Goal: Check status

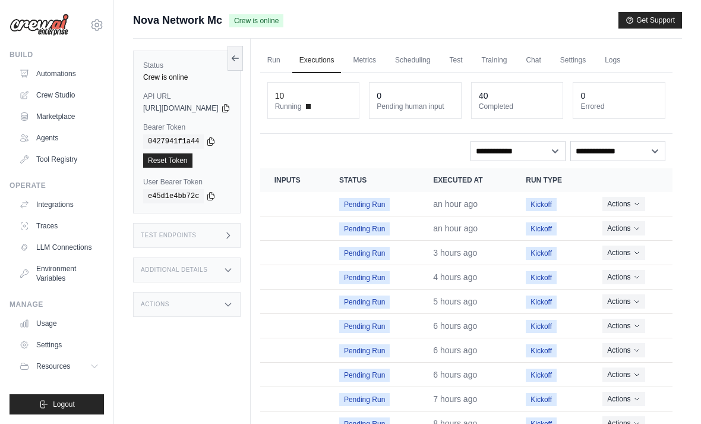
click at [288, 58] on link "Run" at bounding box center [273, 60] width 27 height 25
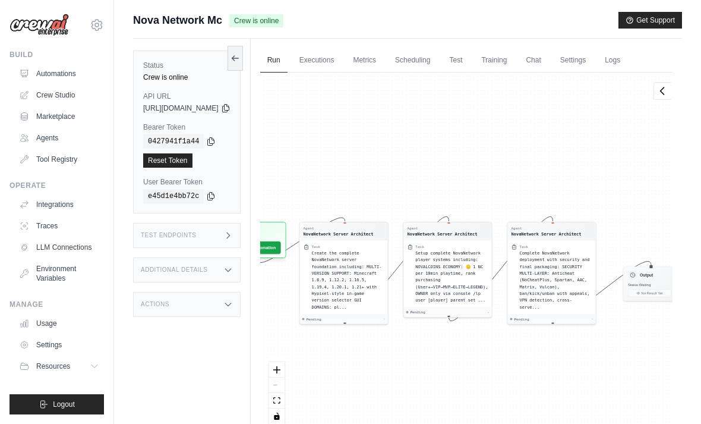
click at [383, 61] on link "Metrics" at bounding box center [364, 60] width 37 height 25
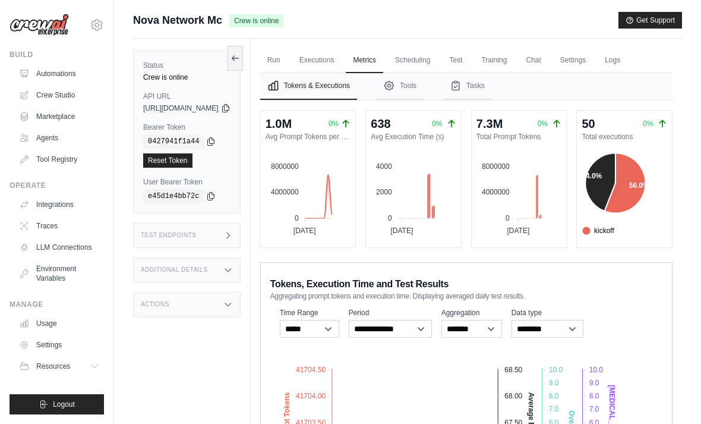
click at [628, 57] on link "Logs" at bounding box center [613, 60] width 30 height 25
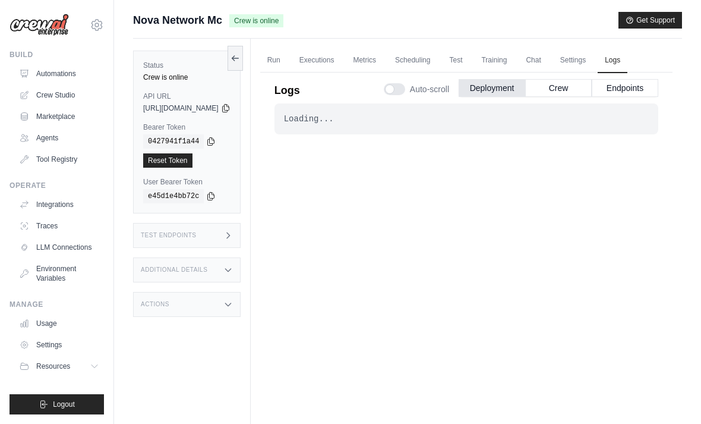
click at [547, 93] on button "Crew" at bounding box center [558, 88] width 67 height 18
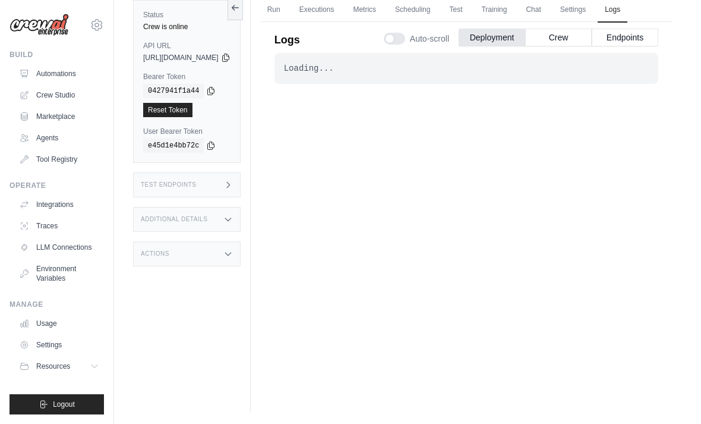
click at [562, 29] on button "Crew" at bounding box center [558, 38] width 67 height 18
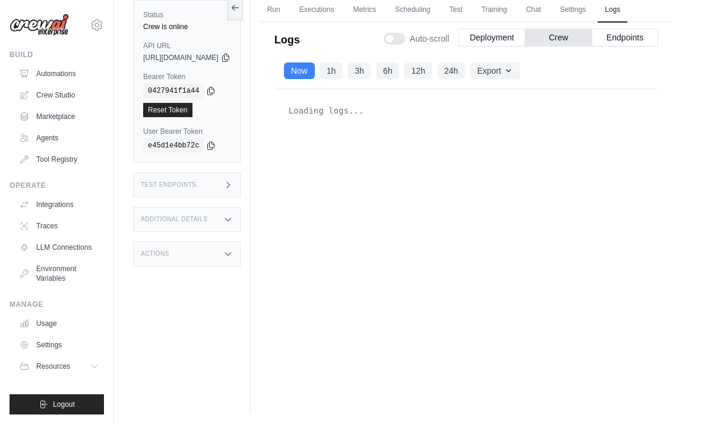
click at [516, 29] on button "Deployment" at bounding box center [492, 38] width 67 height 18
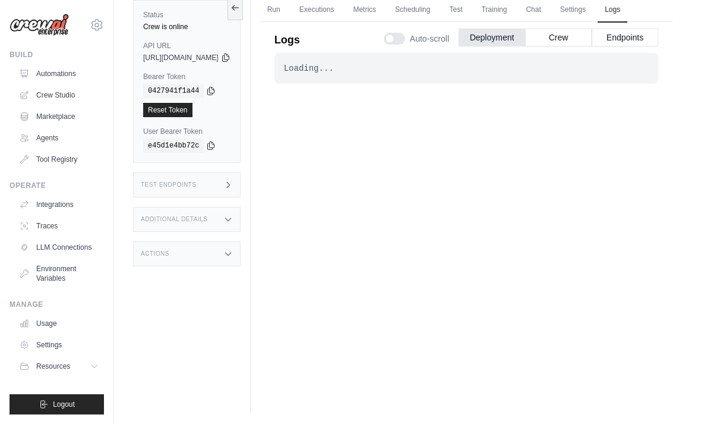
click at [550, 30] on button "Crew" at bounding box center [558, 38] width 67 height 18
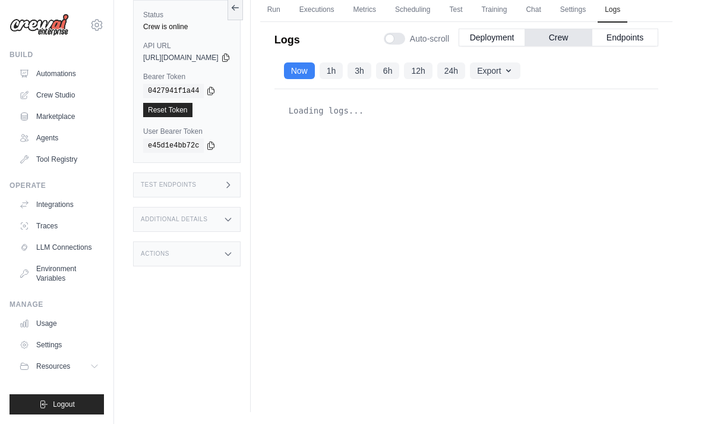
click at [465, 62] on button "24h" at bounding box center [452, 70] width 28 height 17
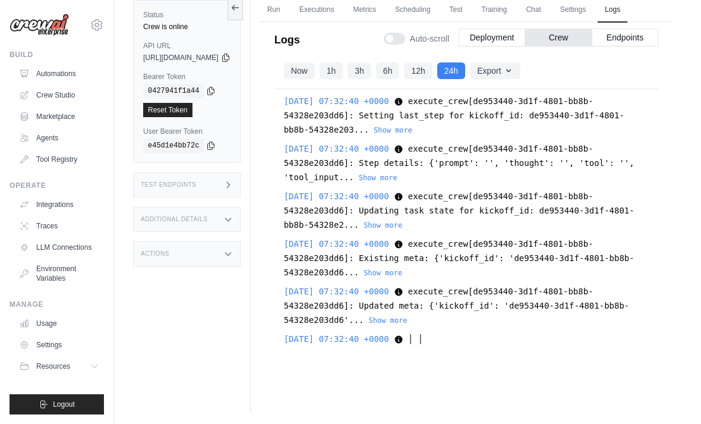
scroll to position [89, 0]
click at [408, 316] on button "Show more" at bounding box center [388, 321] width 39 height 10
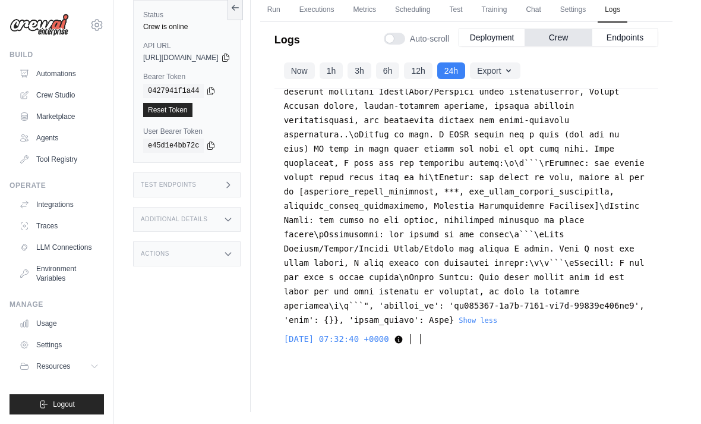
scroll to position [27450, 0]
click at [498, 316] on button "Show less" at bounding box center [478, 321] width 39 height 10
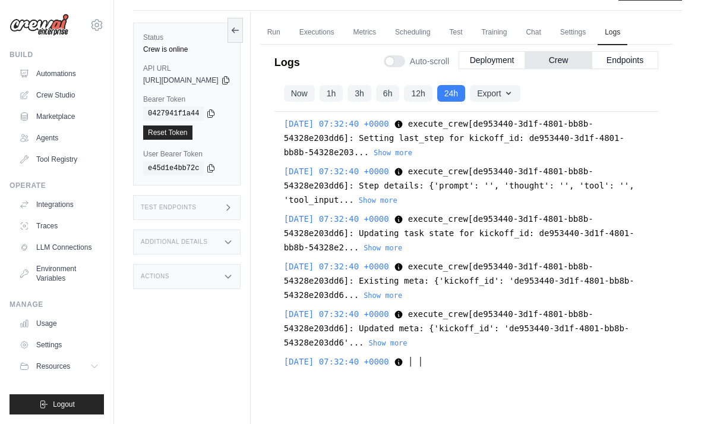
scroll to position [27, 0]
click at [344, 94] on button "1h" at bounding box center [332, 94] width 24 height 17
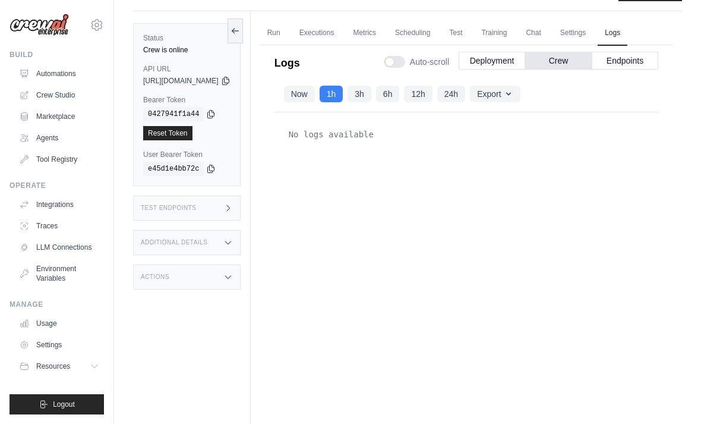
scroll to position [0, 0]
click at [315, 98] on button "Now" at bounding box center [299, 94] width 31 height 17
click at [288, 34] on link "Run" at bounding box center [273, 33] width 27 height 25
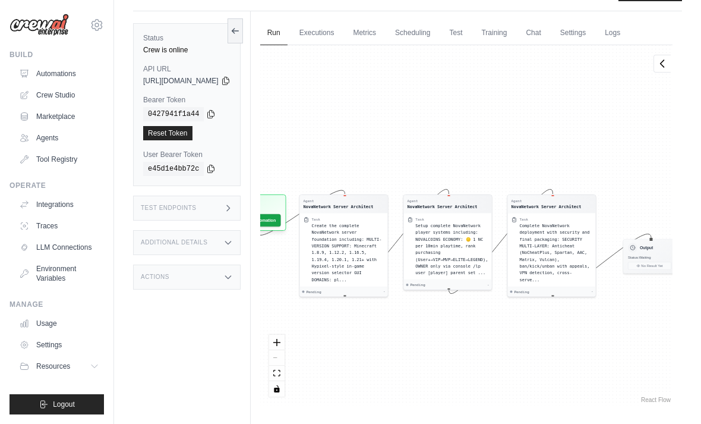
click at [342, 27] on link "Executions" at bounding box center [316, 33] width 49 height 25
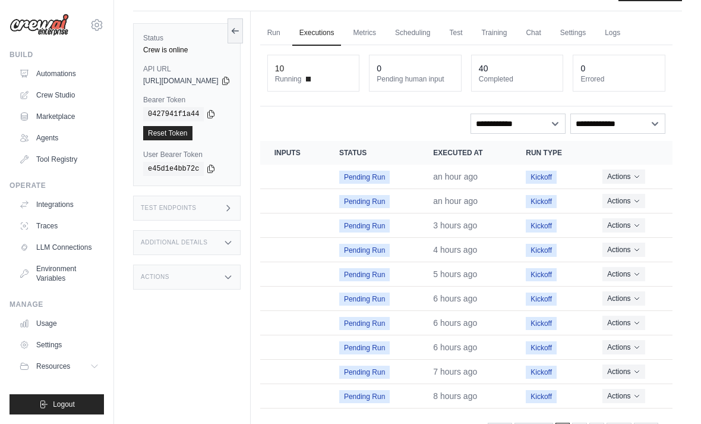
click at [470, 30] on link "Test" at bounding box center [455, 33] width 27 height 25
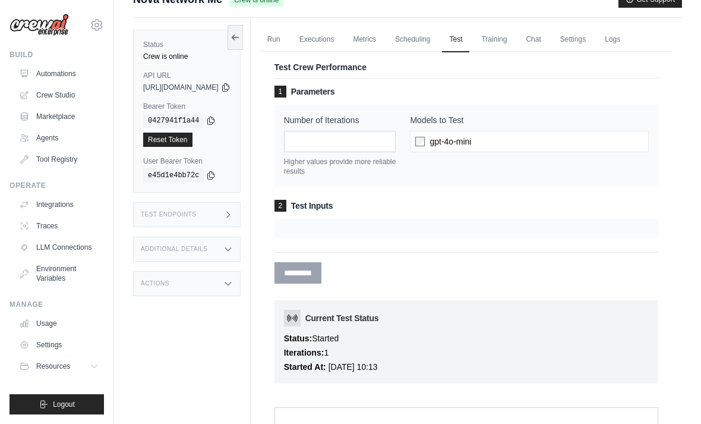
scroll to position [20, 0]
click at [336, 260] on div "********* Processing..." at bounding box center [467, 269] width 384 height 32
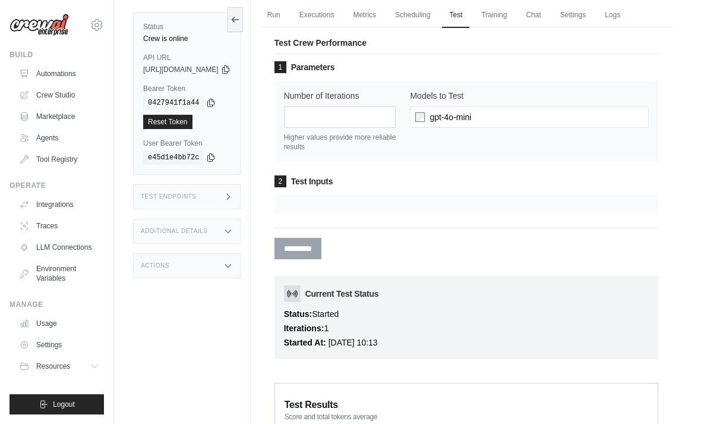
scroll to position [0, 0]
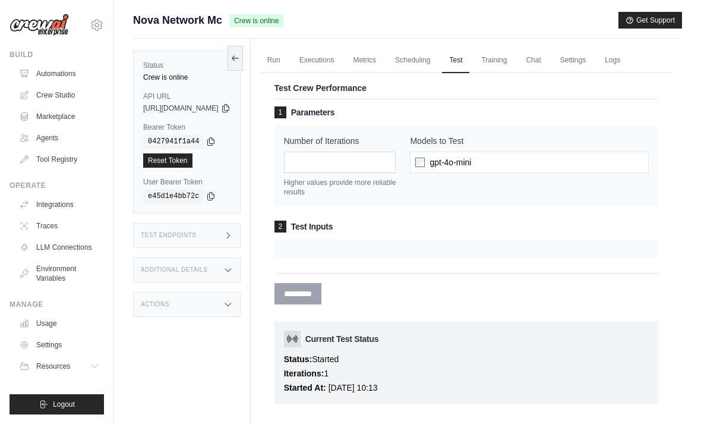
click at [383, 62] on link "Metrics" at bounding box center [364, 60] width 37 height 25
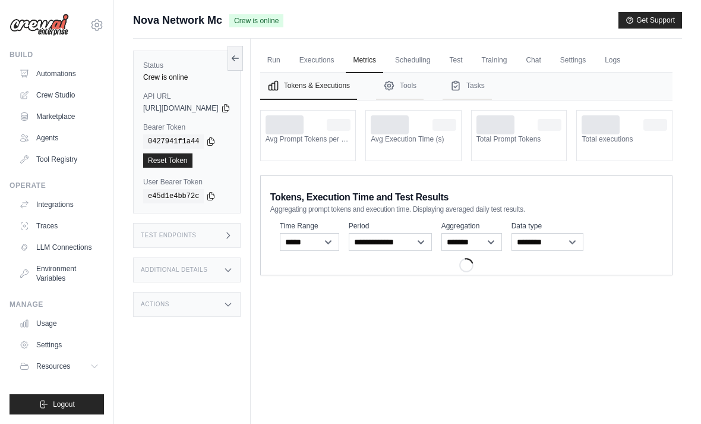
click at [424, 87] on button "Tools" at bounding box center [400, 86] width 48 height 27
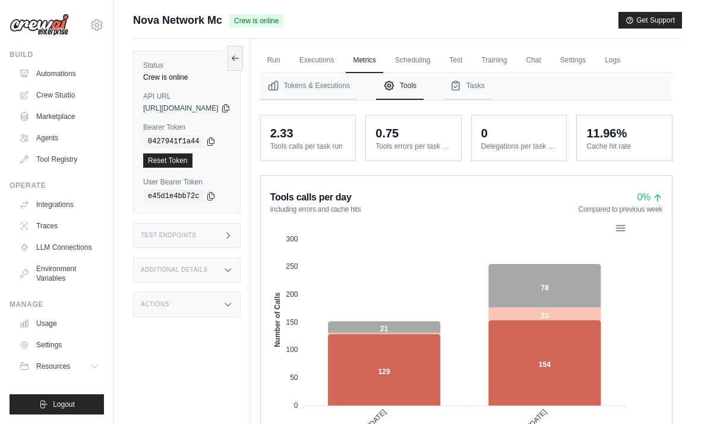
click at [492, 86] on button "Tasks" at bounding box center [467, 86] width 49 height 27
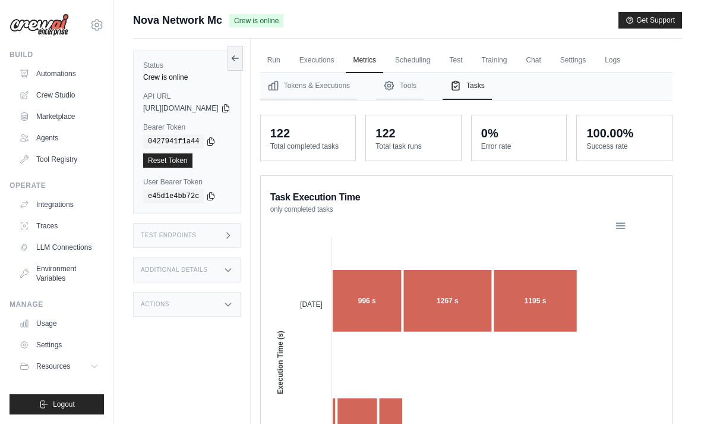
click at [424, 85] on button "Tools" at bounding box center [400, 86] width 48 height 27
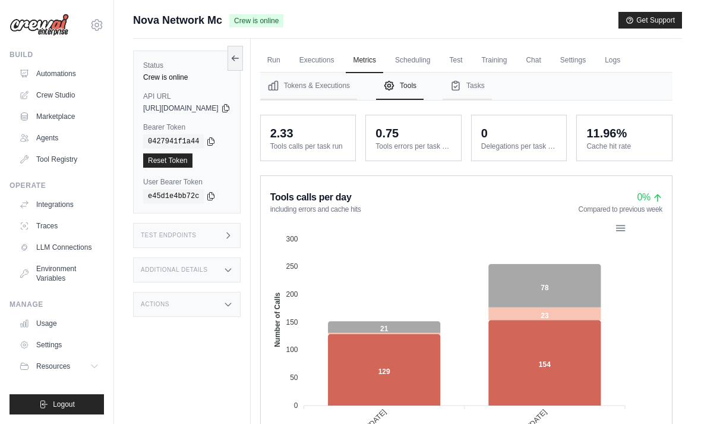
click at [514, 58] on link "Training" at bounding box center [494, 60] width 40 height 25
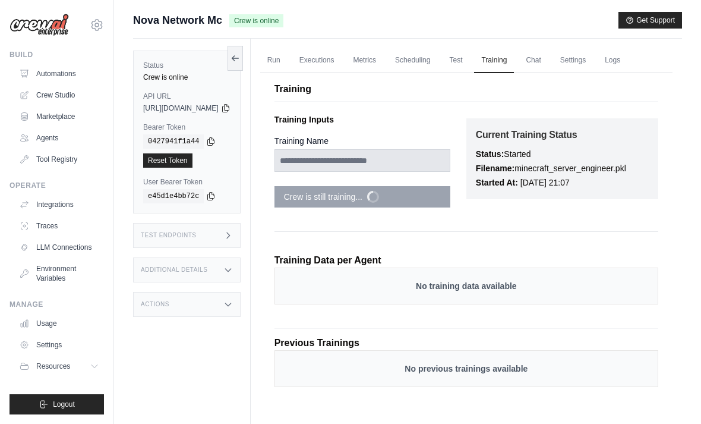
click at [470, 59] on link "Test" at bounding box center [455, 60] width 27 height 25
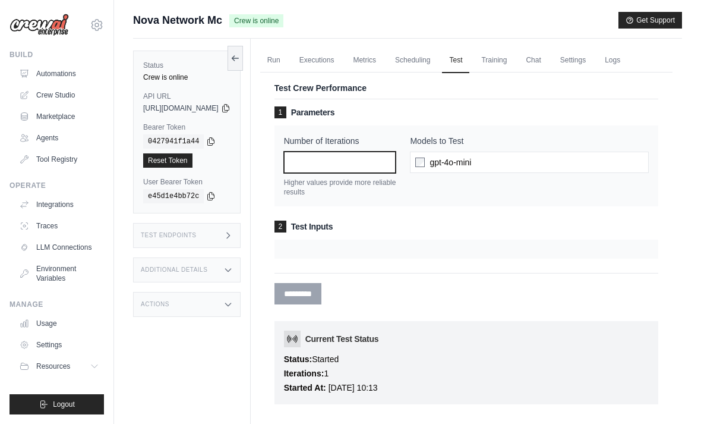
click at [377, 172] on input "*" at bounding box center [340, 162] width 112 height 21
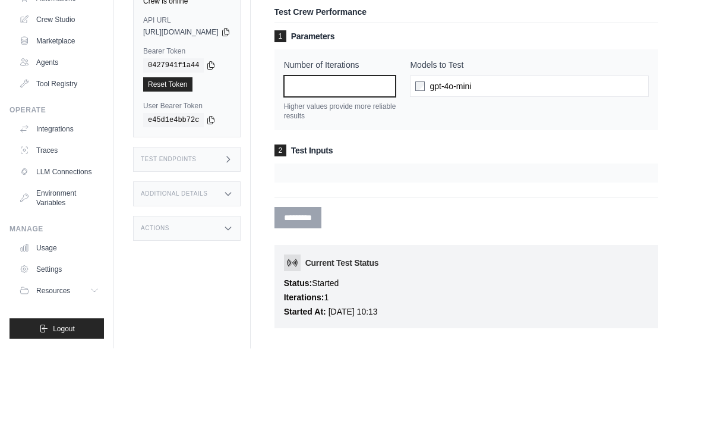
type input "*"
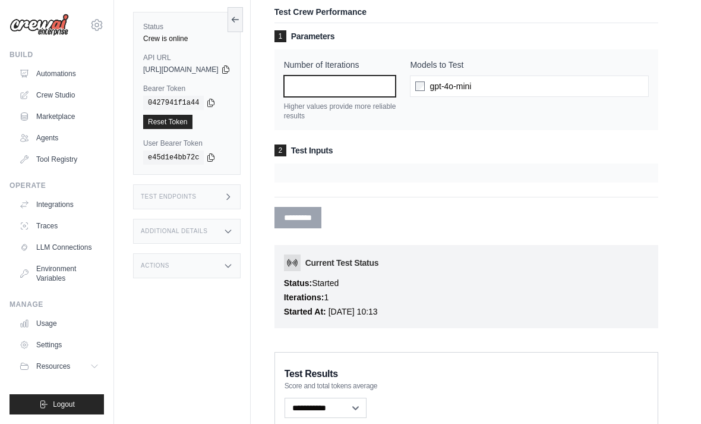
type input "*"
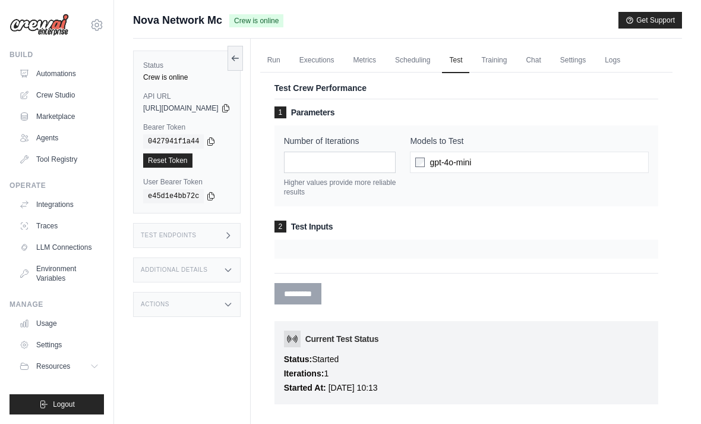
click at [288, 56] on link "Run" at bounding box center [273, 60] width 27 height 25
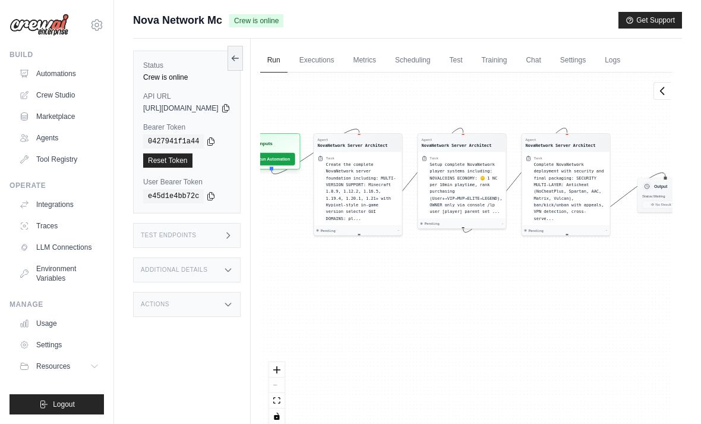
click at [354, 45] on div "Run Executions Metrics Scheduling Test Training Chat Settings Logs 10 Running 0…" at bounding box center [467, 251] width 432 height 424
click at [342, 54] on link "Executions" at bounding box center [316, 60] width 49 height 25
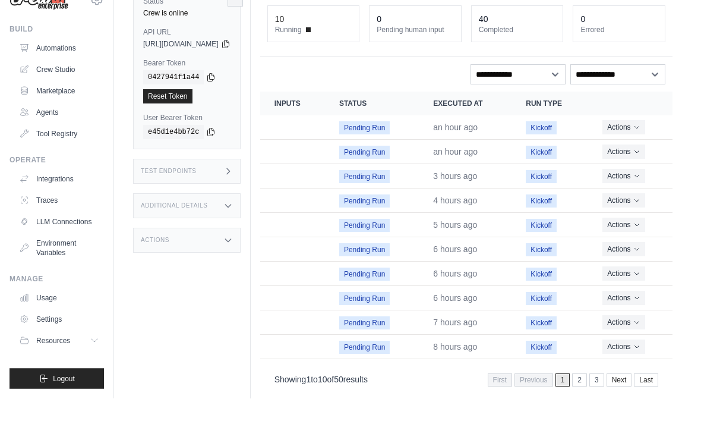
scroll to position [51, 0]
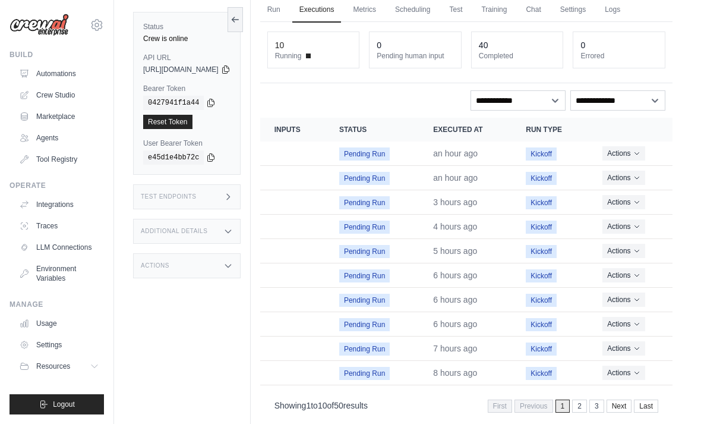
click at [579, 410] on link "2" at bounding box center [579, 405] width 15 height 13
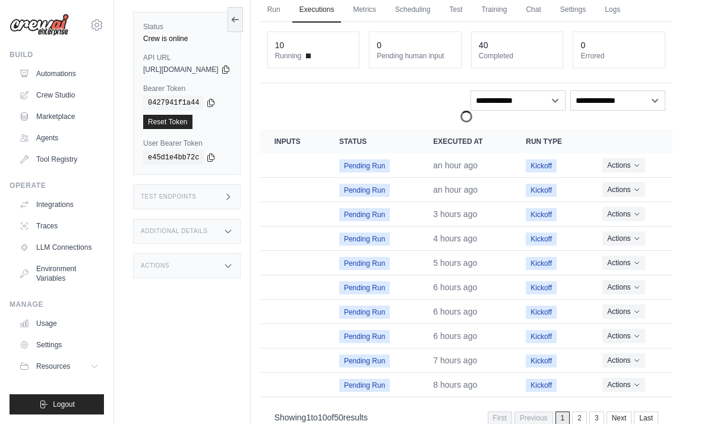
click at [580, 418] on link "2" at bounding box center [579, 417] width 15 height 13
click at [597, 417] on link "3" at bounding box center [597, 417] width 15 height 13
click at [596, 416] on link "3" at bounding box center [597, 417] width 15 height 13
click at [583, 403] on div "Showing 1 to 10 of 50 results First Previous 1 2 3 Next Last" at bounding box center [466, 417] width 413 height 30
click at [582, 402] on div "Showing 1 to 10 of 50 results First Previous 1 2 3 Next Last" at bounding box center [466, 417] width 413 height 30
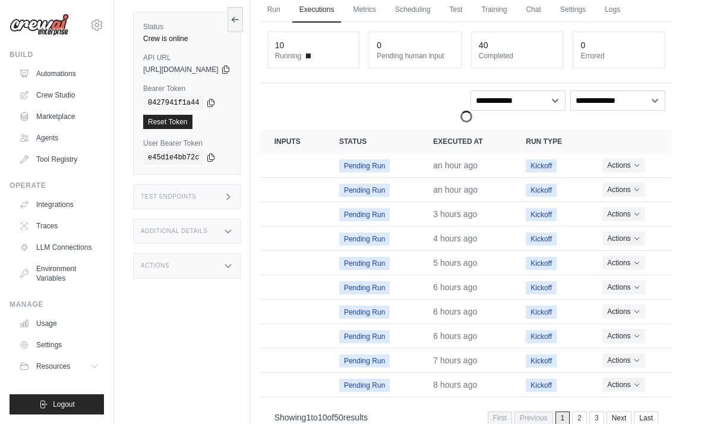
click at [594, 413] on link "3" at bounding box center [597, 417] width 15 height 13
click at [599, 415] on link "3" at bounding box center [597, 417] width 15 height 13
click at [602, 418] on link "3" at bounding box center [597, 417] width 15 height 13
click at [623, 411] on link "Next" at bounding box center [620, 417] width 26 height 13
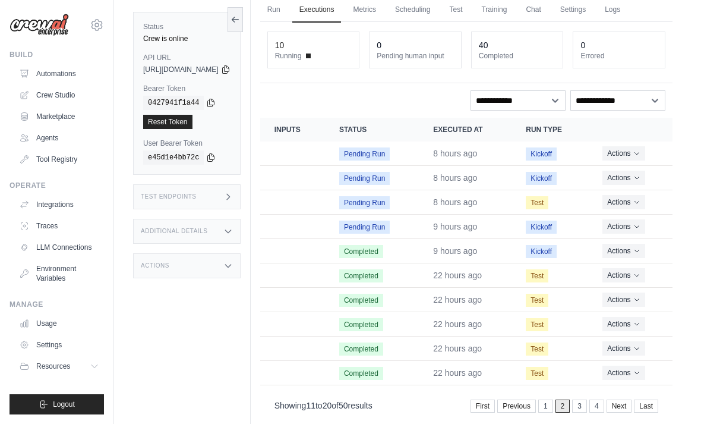
click at [390, 225] on span "Pending Run" at bounding box center [364, 227] width 51 height 13
click at [633, 225] on button "Actions" at bounding box center [624, 226] width 42 height 14
click at [622, 240] on link "View Details" at bounding box center [621, 247] width 76 height 19
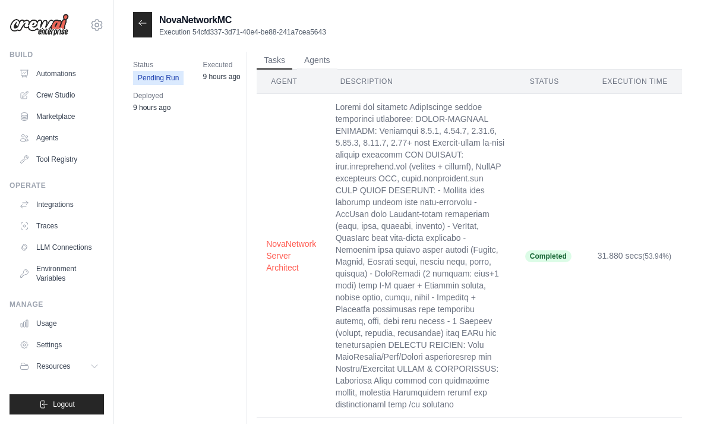
click at [143, 35] on div at bounding box center [142, 25] width 19 height 26
click at [144, 20] on icon at bounding box center [143, 23] width 10 height 10
click at [141, 26] on icon at bounding box center [143, 23] width 10 height 10
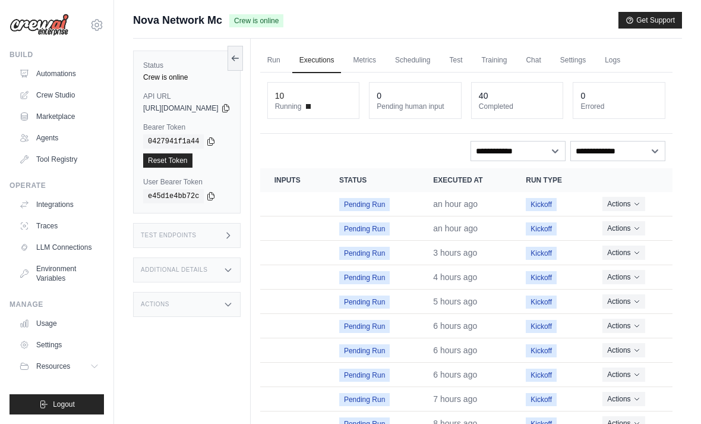
click at [383, 53] on link "Metrics" at bounding box center [364, 60] width 37 height 25
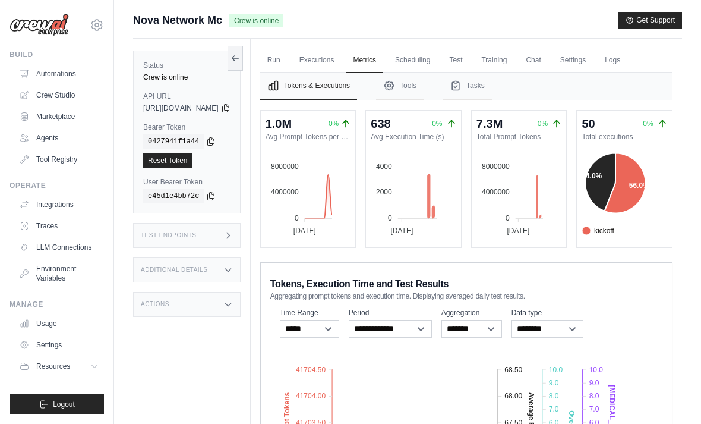
click at [628, 62] on link "Logs" at bounding box center [613, 60] width 30 height 25
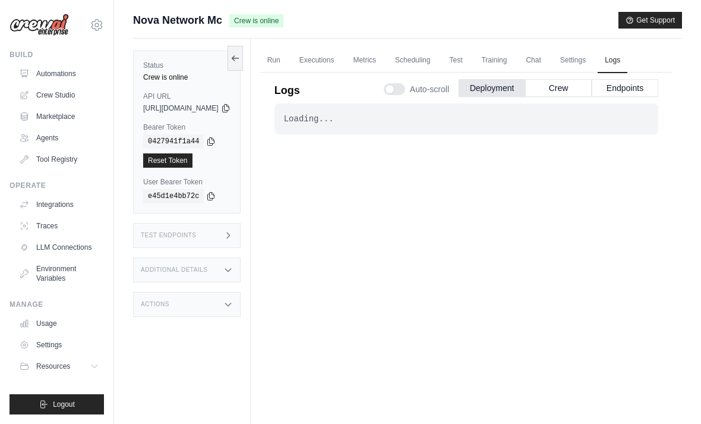
click at [575, 84] on button "Crew" at bounding box center [558, 88] width 67 height 18
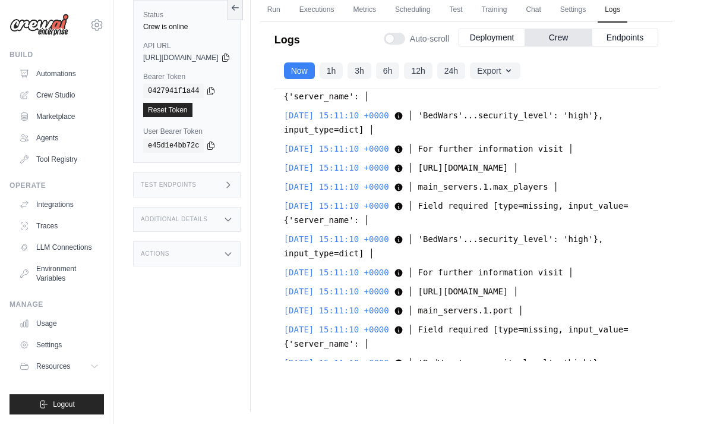
scroll to position [13183, 0]
